Goal: Task Accomplishment & Management: Check status

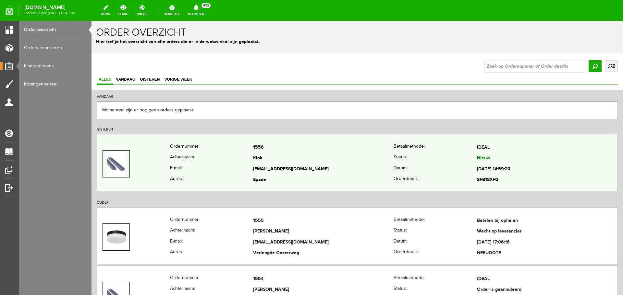
click at [186, 163] on th "Achternaam:" at bounding box center [211, 158] width 83 height 11
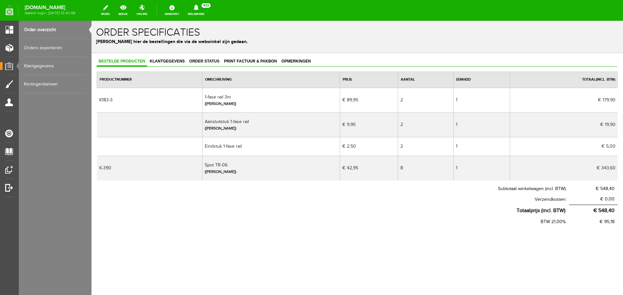
click at [36, 30] on link "Order overzicht" at bounding box center [55, 30] width 62 height 18
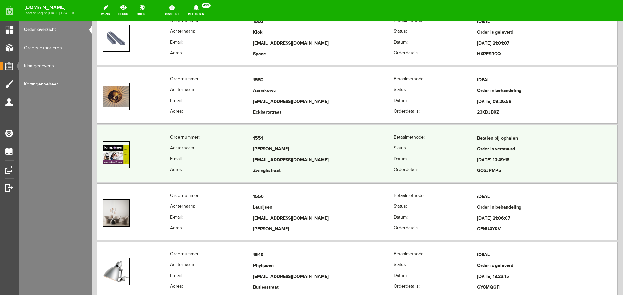
scroll to position [324, 0]
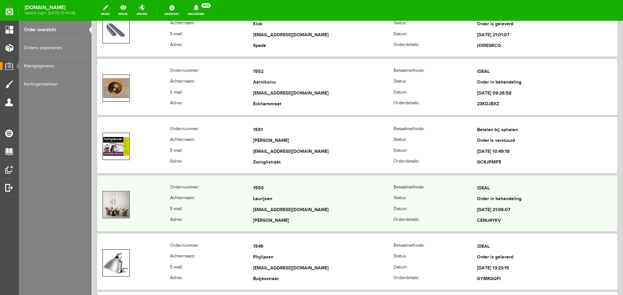
click at [270, 203] on td "Laurijsen" at bounding box center [323, 199] width 140 height 11
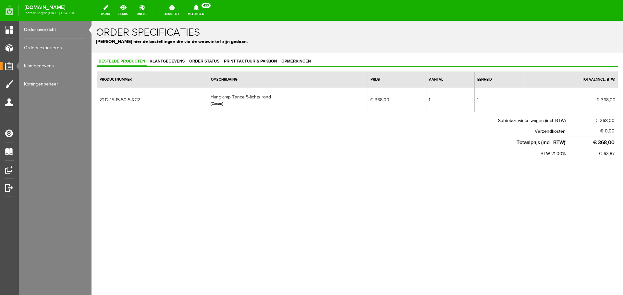
click at [42, 28] on link "Order overzicht" at bounding box center [55, 30] width 62 height 18
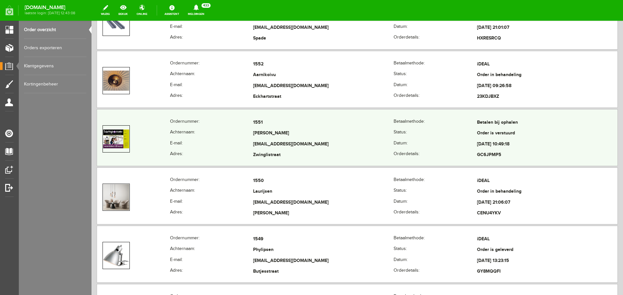
scroll to position [357, 0]
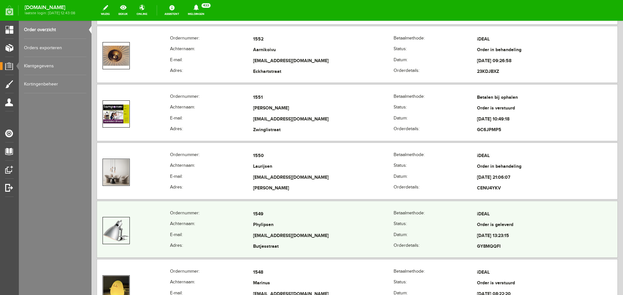
click at [248, 224] on th "Achternaam:" at bounding box center [211, 225] width 83 height 11
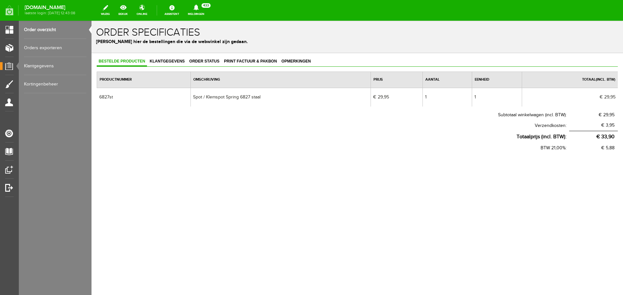
click at [51, 27] on link "Order overzicht" at bounding box center [55, 30] width 62 height 18
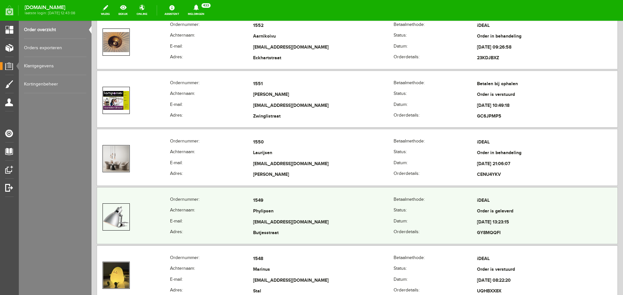
scroll to position [389, 0]
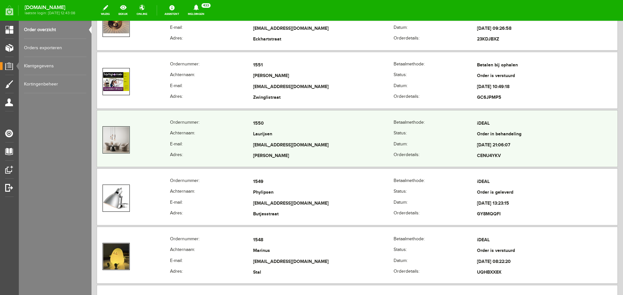
click at [304, 150] on td "[EMAIL_ADDRESS][DOMAIN_NAME]" at bounding box center [323, 145] width 140 height 11
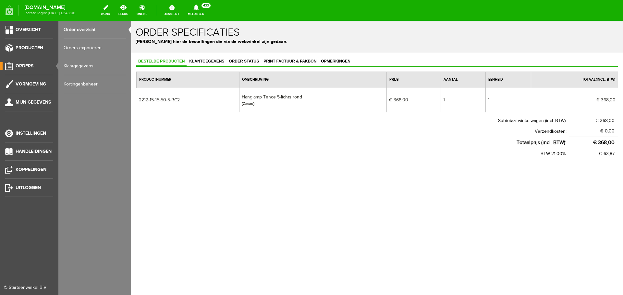
click at [71, 28] on link "Order overzicht" at bounding box center [95, 30] width 62 height 18
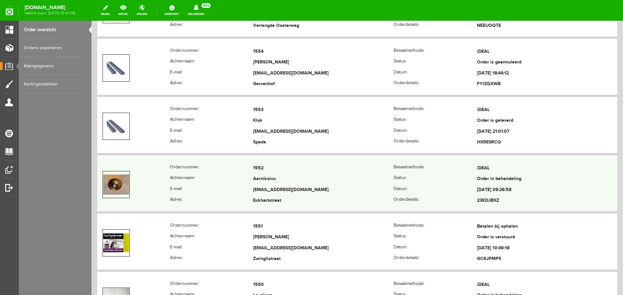
scroll to position [227, 0]
click at [366, 190] on td "[EMAIL_ADDRESS][DOMAIN_NAME]" at bounding box center [323, 190] width 140 height 11
